Goal: Task Accomplishment & Management: Use online tool/utility

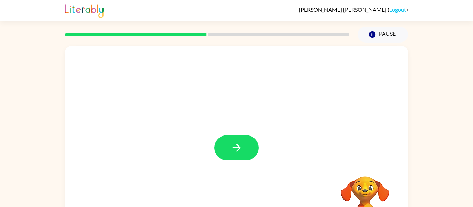
click at [233, 123] on div at bounding box center [236, 145] width 343 height 198
click at [248, 153] on button "button" at bounding box center [236, 147] width 44 height 25
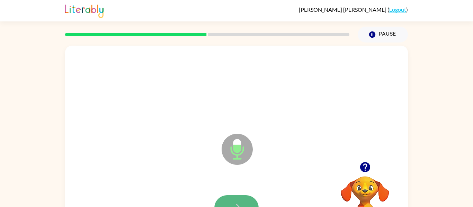
click at [245, 201] on button "button" at bounding box center [236, 208] width 44 height 25
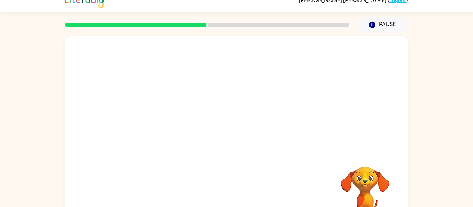
scroll to position [36, 0]
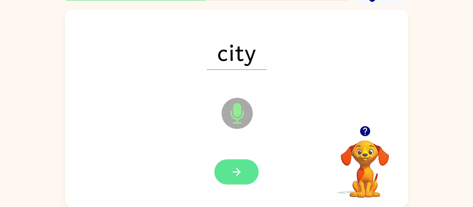
click at [250, 176] on button "button" at bounding box center [236, 172] width 44 height 25
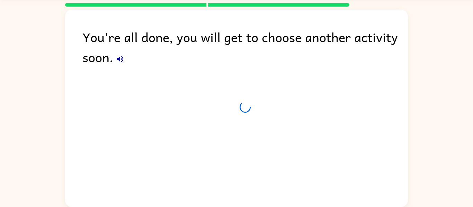
scroll to position [24, 0]
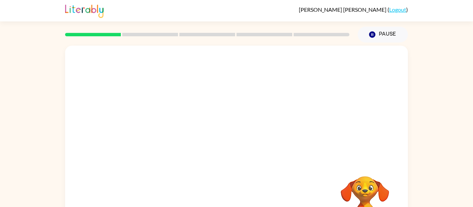
scroll to position [36, 0]
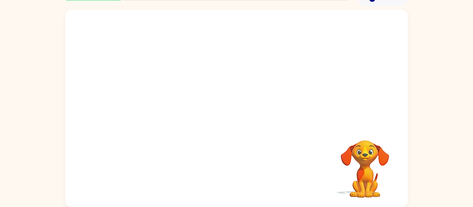
click at [446, 172] on div "Your browser must support playing .mp4 files to use Literably. Please try using…" at bounding box center [236, 107] width 473 height 201
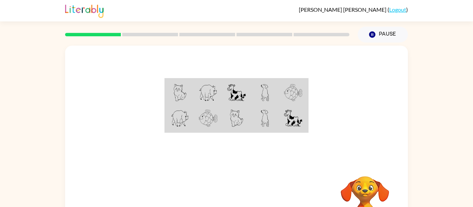
click at [368, 189] on video "Your browser must support playing .mp4 files to use Literably. Please try using…" at bounding box center [364, 200] width 69 height 69
click at [370, 187] on video "Your browser must support playing .mp4 files to use Literably. Please try using…" at bounding box center [364, 200] width 69 height 69
click at [372, 187] on video "Your browser must support playing .mp4 files to use Literably. Please try using…" at bounding box center [364, 200] width 69 height 69
click at [372, 188] on video "Your browser must support playing .mp4 files to use Literably. Please try using…" at bounding box center [364, 200] width 69 height 69
click at [371, 190] on video "Your browser must support playing .mp4 files to use Literably. Please try using…" at bounding box center [364, 200] width 69 height 69
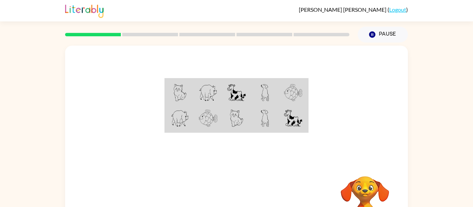
click at [372, 190] on video "Your browser must support playing .mp4 files to use Literably. Please try using…" at bounding box center [364, 200] width 69 height 69
click at [372, 191] on video "Your browser must support playing .mp4 files to use Literably. Please try using…" at bounding box center [364, 200] width 69 height 69
click at [372, 193] on video "Your browser must support playing .mp4 files to use Literably. Please try using…" at bounding box center [364, 200] width 69 height 69
click at [83, 15] on img at bounding box center [84, 10] width 38 height 15
